Goal: Transaction & Acquisition: Subscribe to service/newsletter

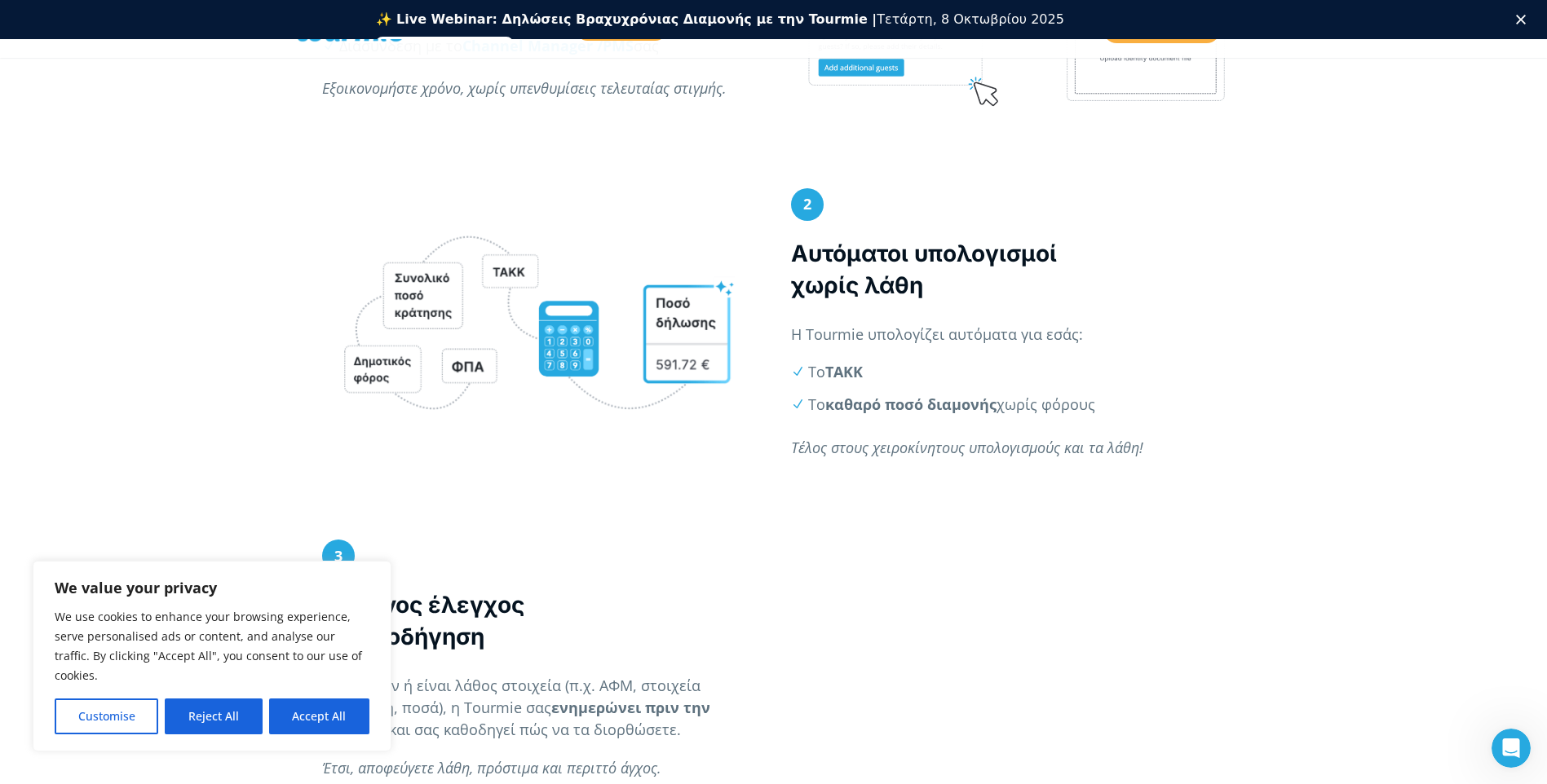
scroll to position [1127, 0]
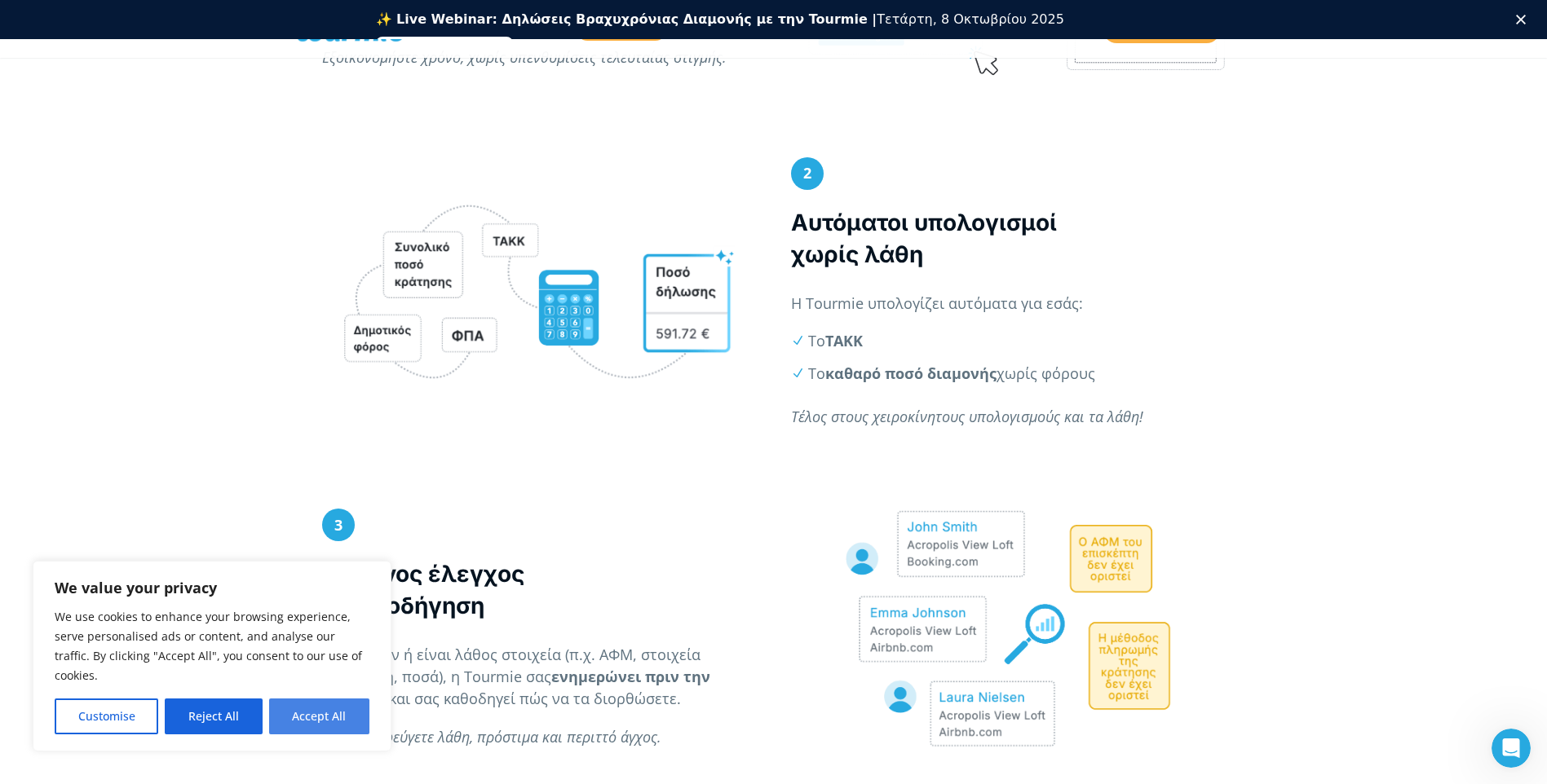
click at [328, 715] on button "Accept All" at bounding box center [319, 716] width 100 height 36
checkbox input "true"
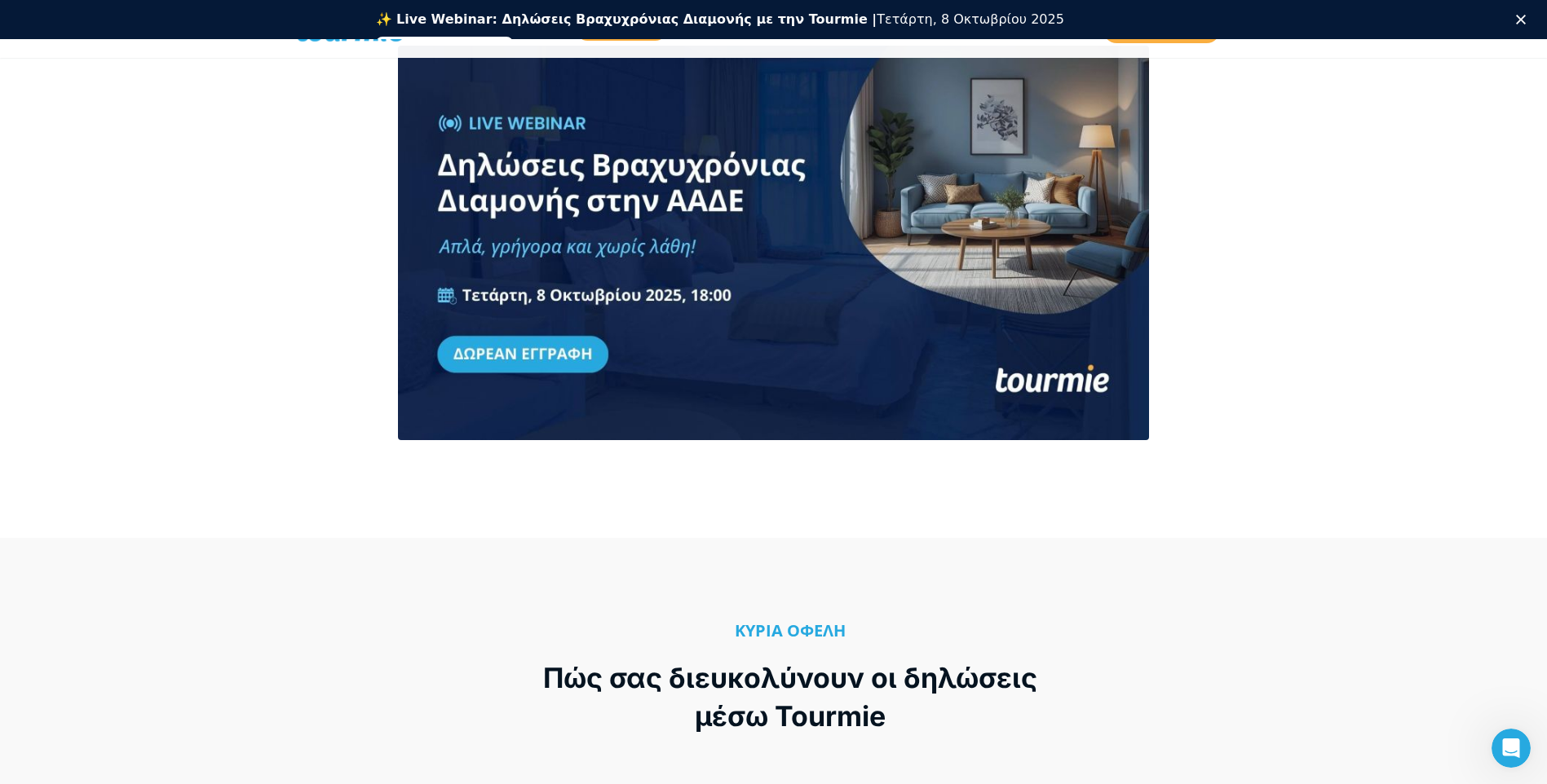
scroll to position [2350, 0]
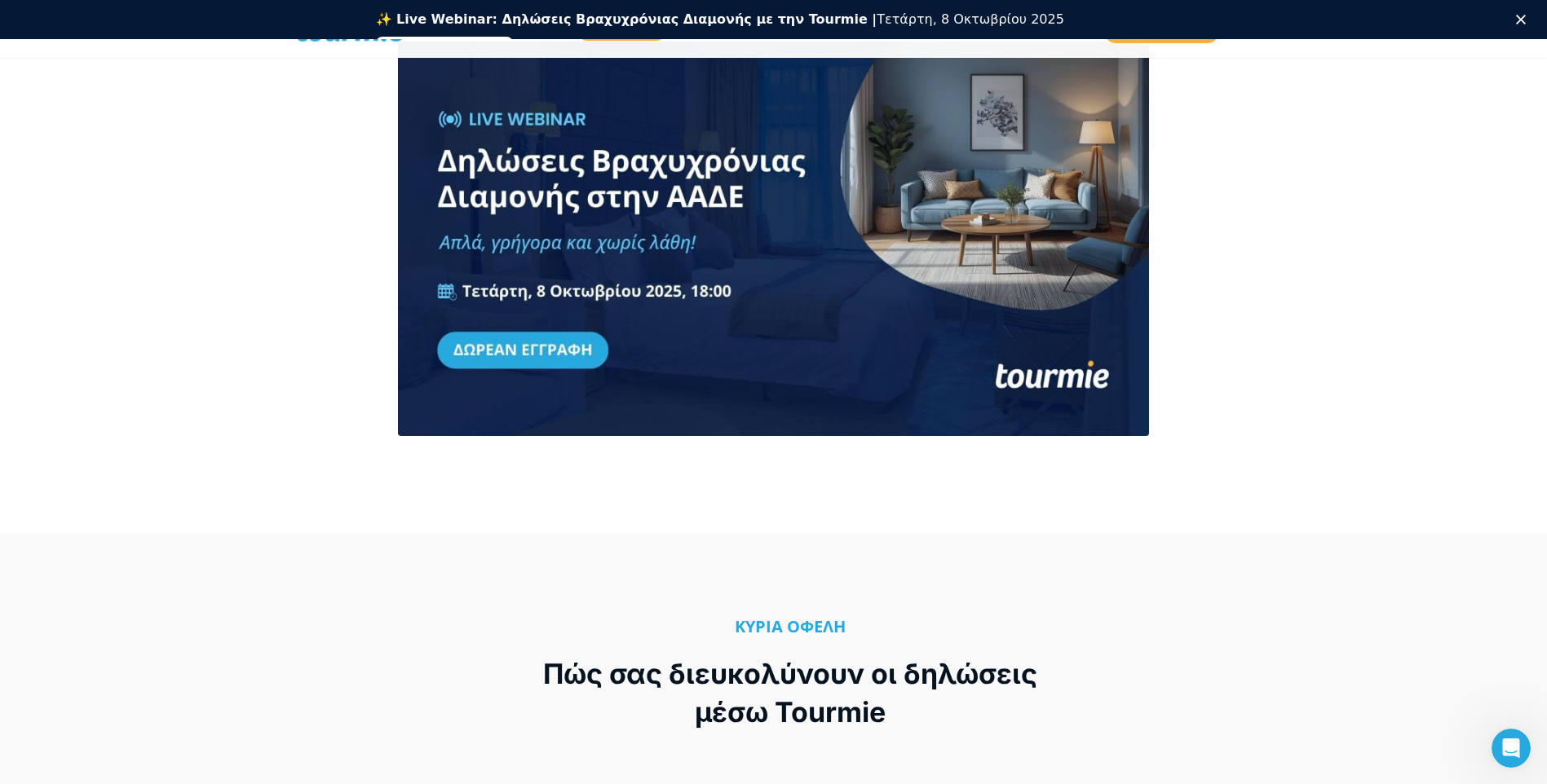
drag, startPoint x: 1546, startPoint y: 423, endPoint x: 1552, endPoint y: 474, distance: 51.4
click at [1546, 477] on html "We value your privacy We use cookies to enhance your browsing experience, serve…" at bounding box center [774, 155] width 1547 height 5012
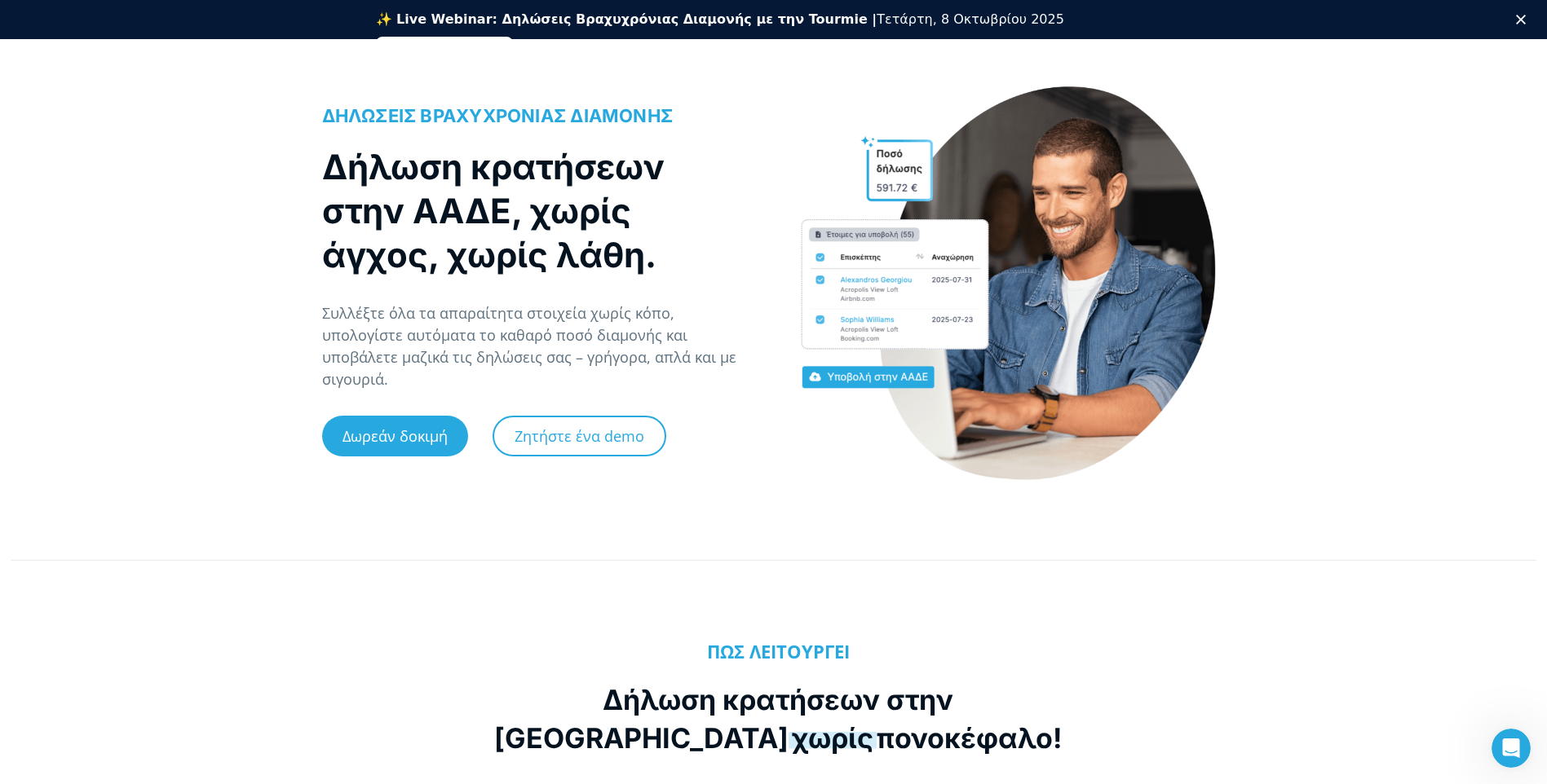
scroll to position [0, 0]
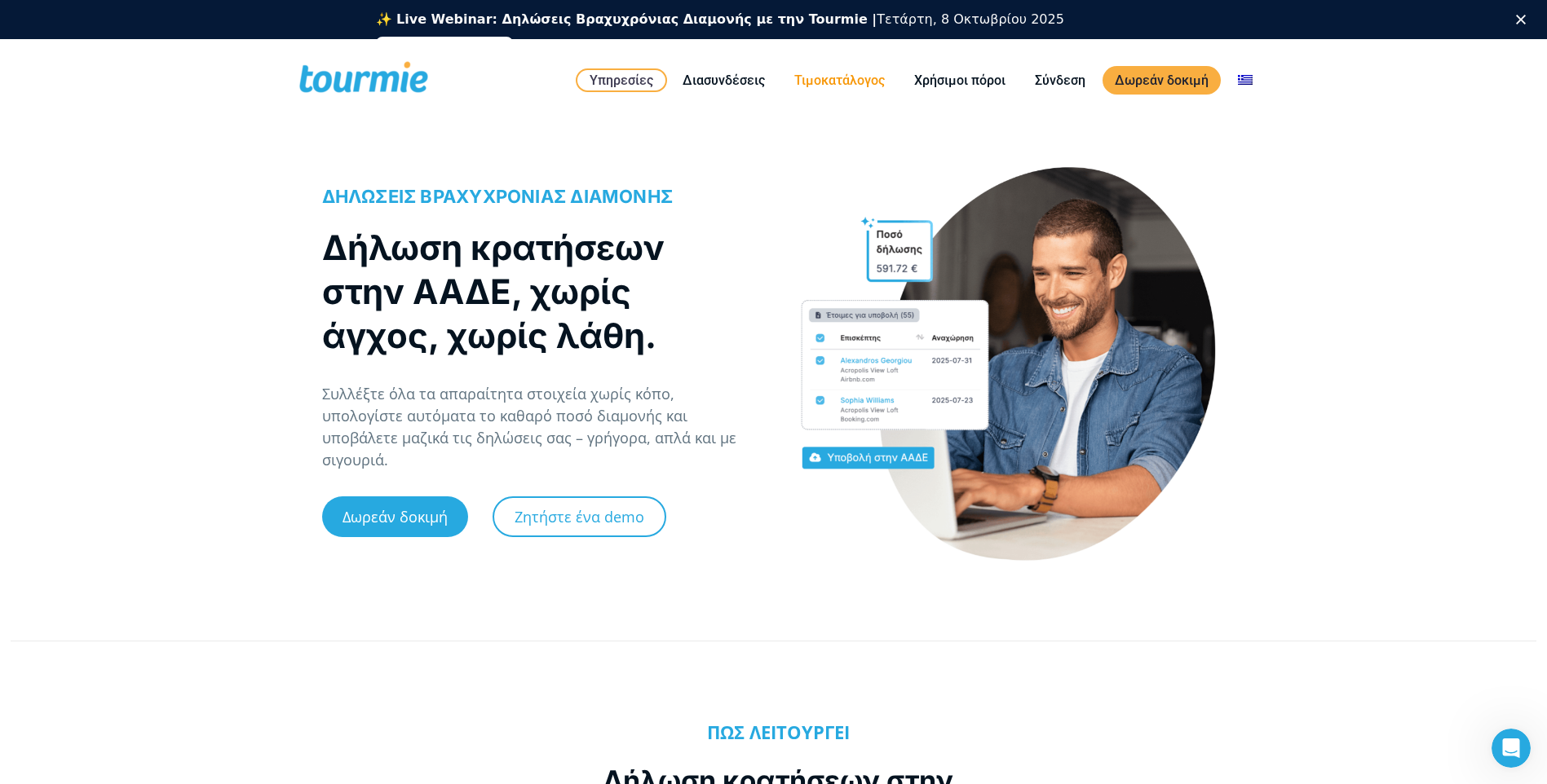
click at [822, 77] on link "Τιμοκατάλογος" at bounding box center [840, 80] width 115 height 21
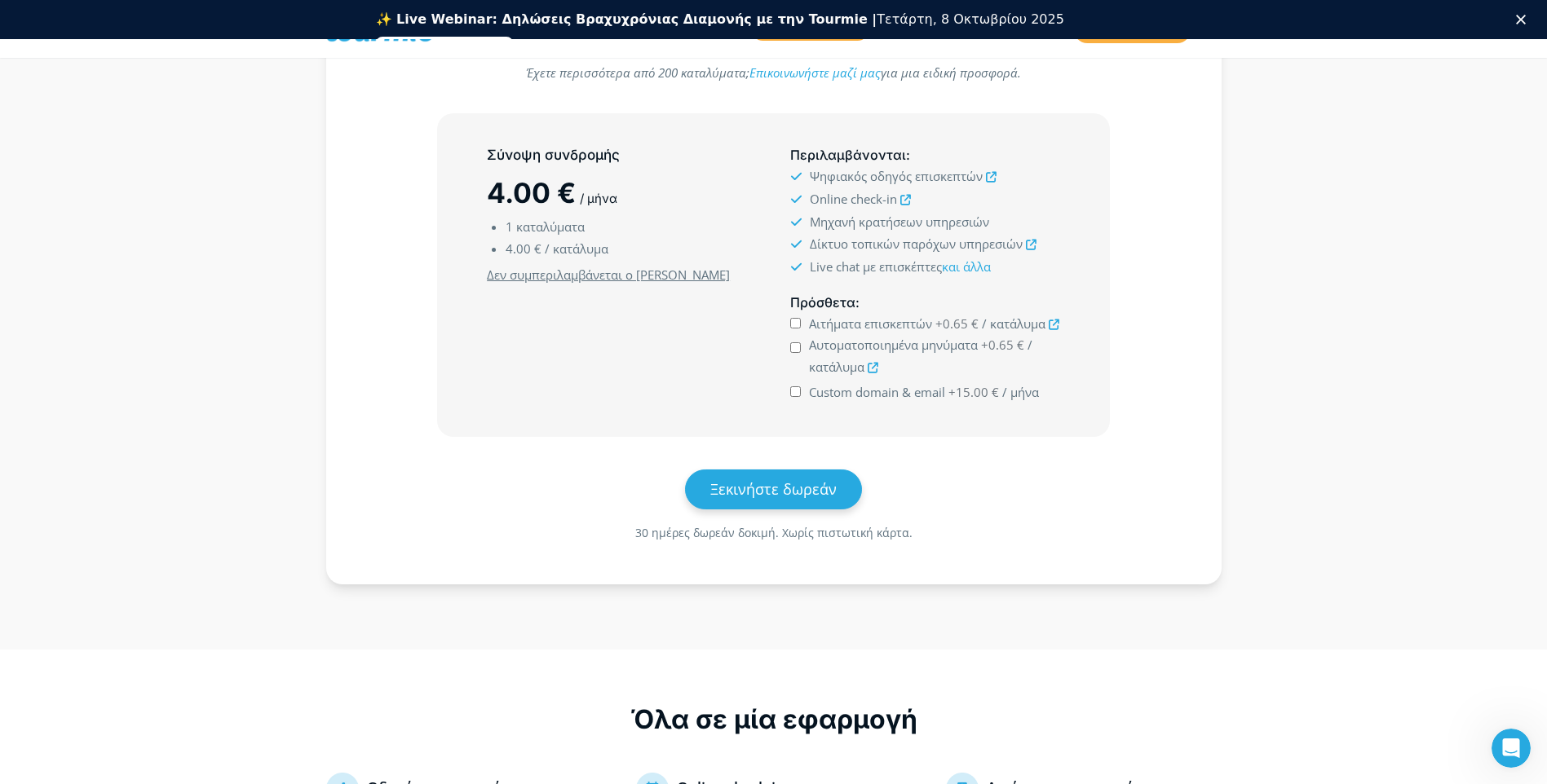
scroll to position [412, 0]
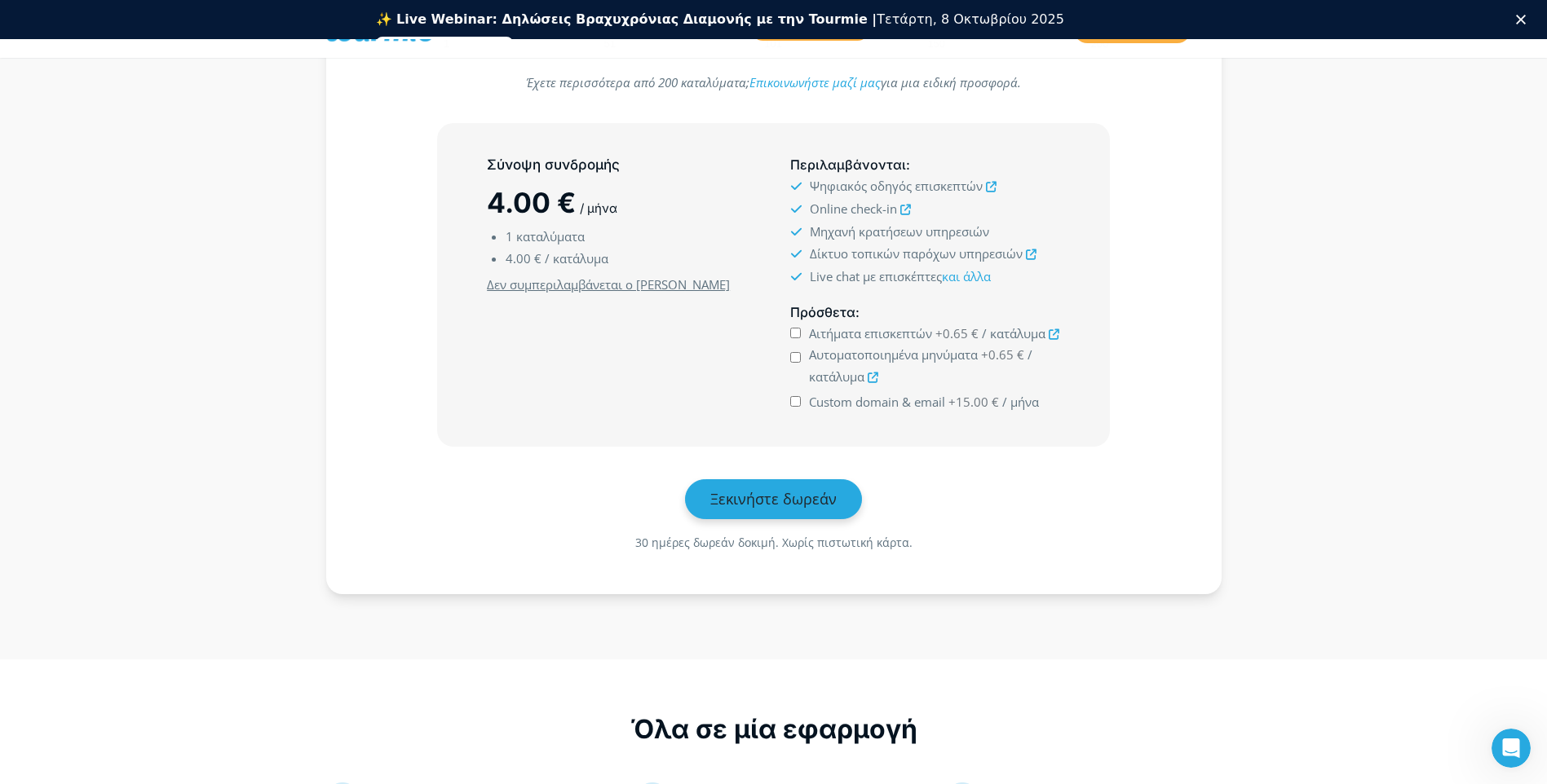
click at [792, 499] on span "Ξεκινήστε δωρεάν" at bounding box center [774, 499] width 127 height 20
